Goal: Transaction & Acquisition: Download file/media

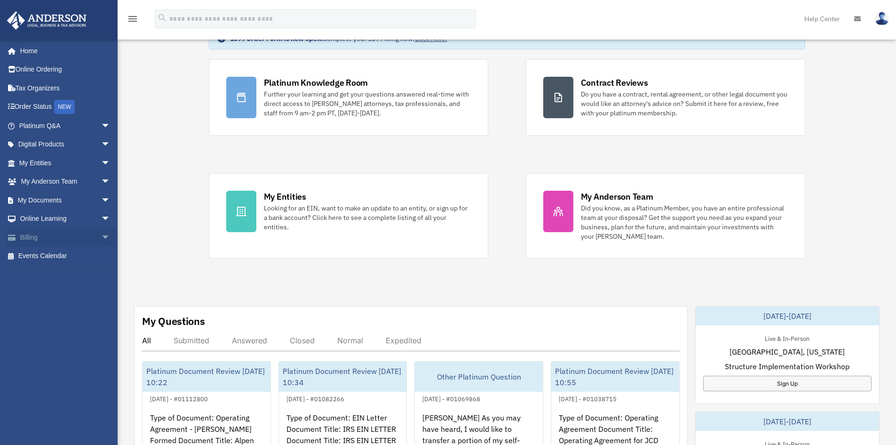
scroll to position [94, 0]
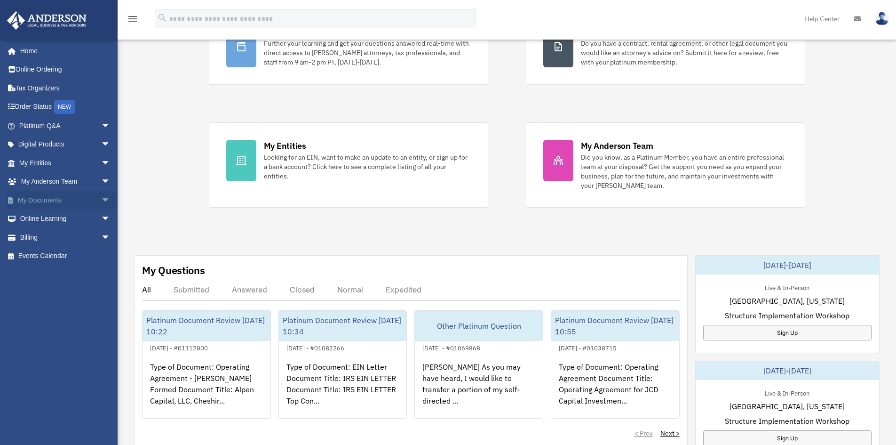
click at [101, 198] on span "arrow_drop_down" at bounding box center [110, 200] width 19 height 19
click at [40, 256] on link "Forms Library" at bounding box center [69, 256] width 112 height 19
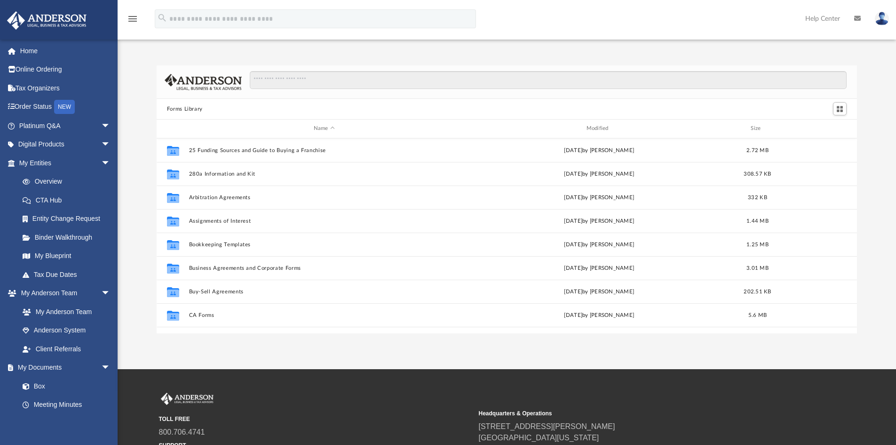
scroll to position [207, 693]
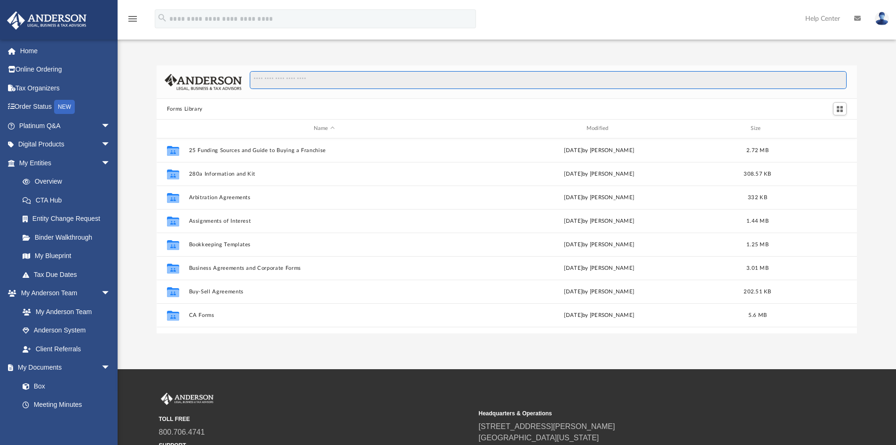
click at [279, 80] on input "Search files and folders" at bounding box center [548, 80] width 597 height 18
type input "**********"
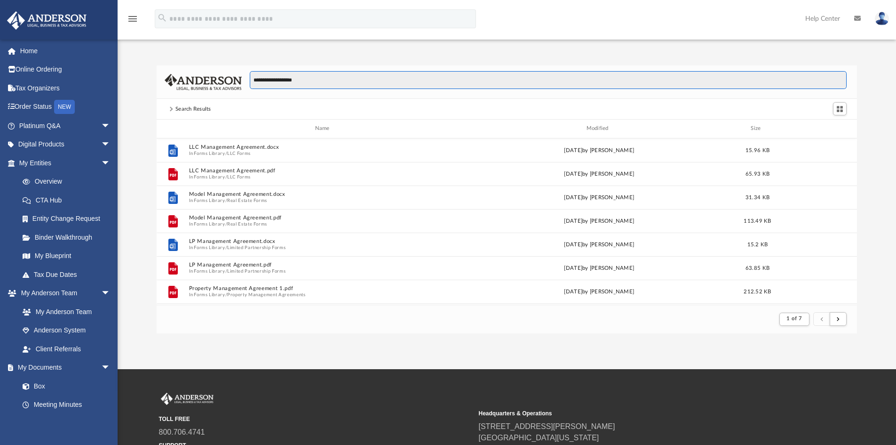
scroll to position [178, 693]
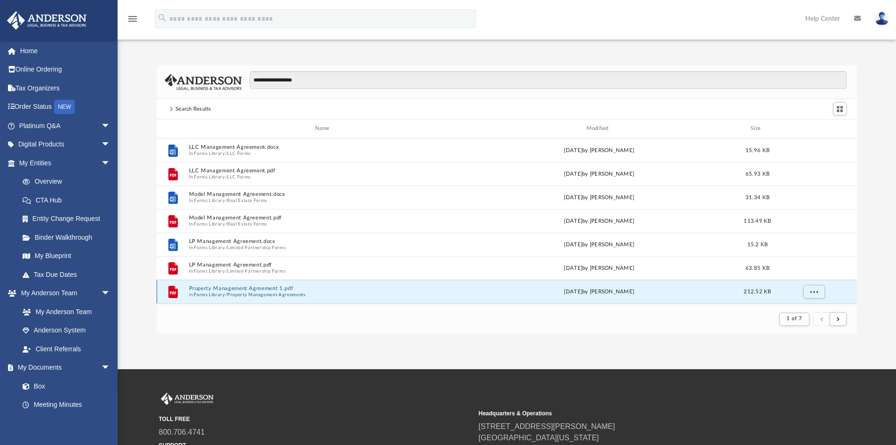
click at [230, 288] on button "Property Management Agreement 1.pdf" at bounding box center [324, 288] width 271 height 6
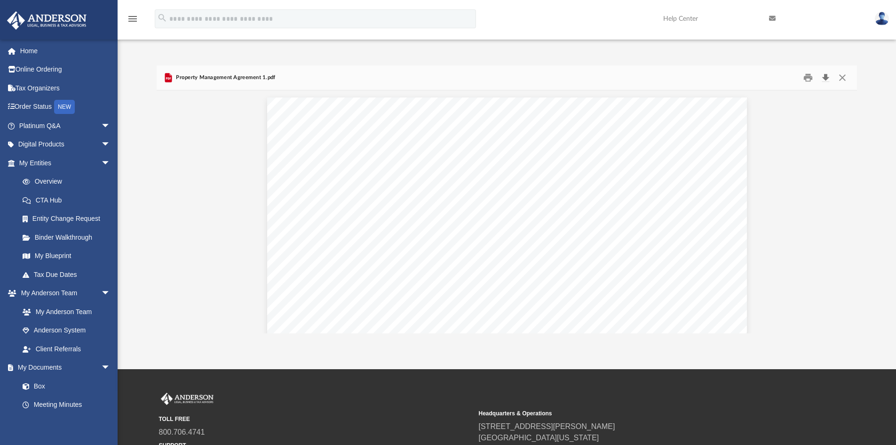
click at [823, 76] on button "Download" at bounding box center [825, 78] width 17 height 15
